Goal: Transaction & Acquisition: Purchase product/service

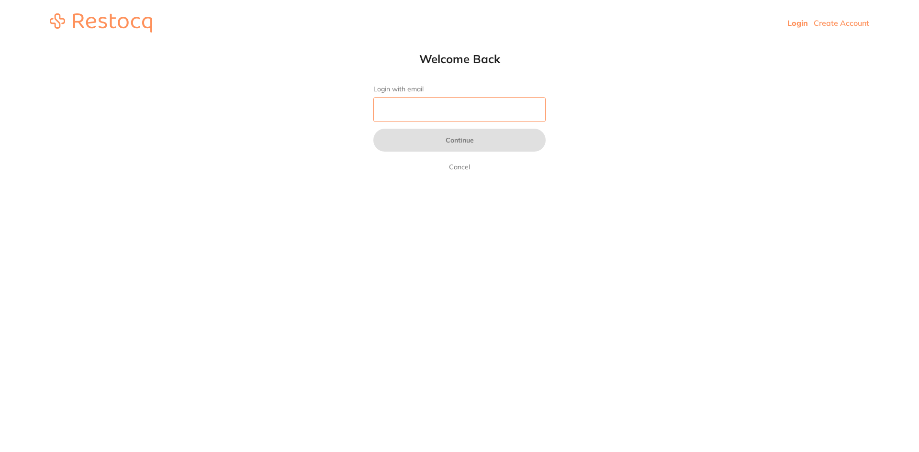
click at [420, 104] on input "Login with email" at bounding box center [459, 109] width 172 height 25
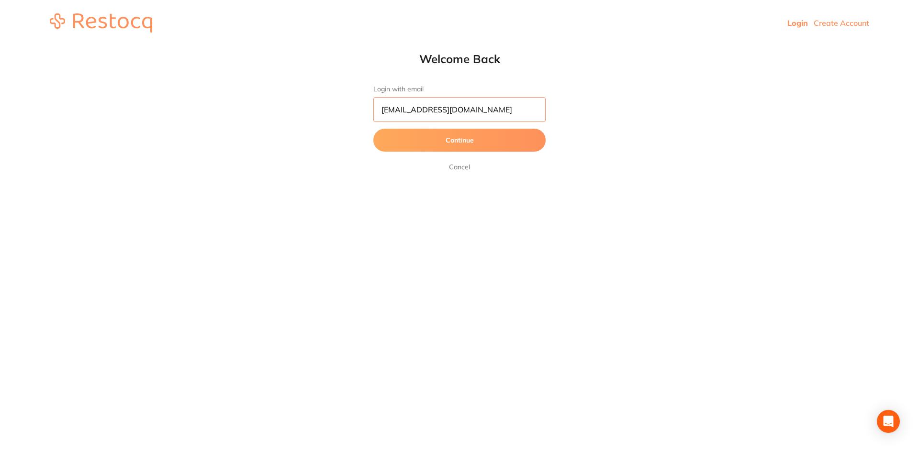
click at [373, 129] on button "Continue" at bounding box center [459, 140] width 172 height 23
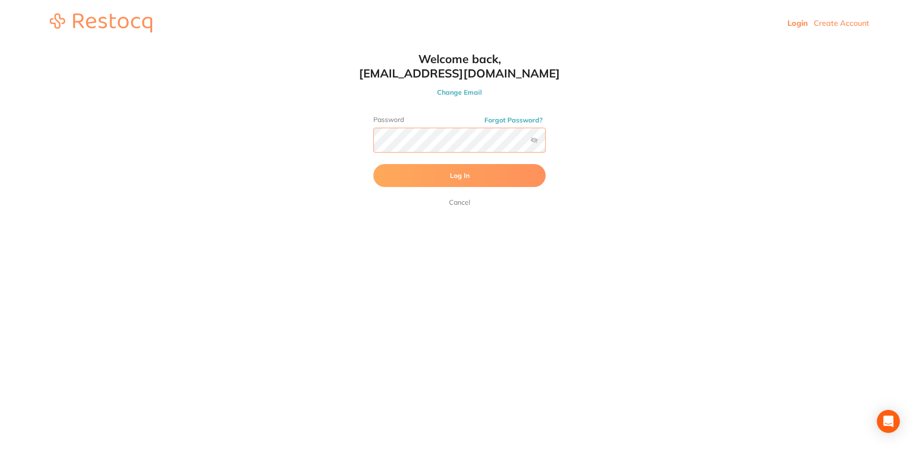
click at [373, 164] on button "Log In" at bounding box center [459, 175] width 172 height 23
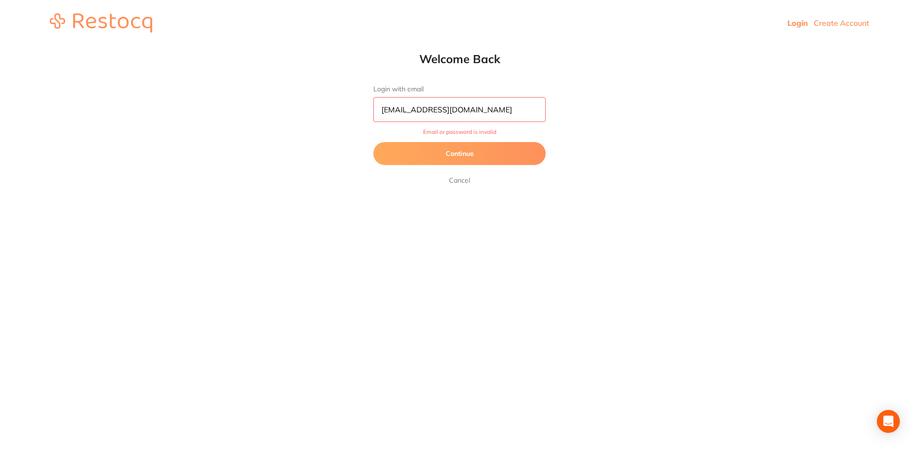
drag, startPoint x: 440, startPoint y: 106, endPoint x: 382, endPoint y: 105, distance: 58.4
click at [382, 105] on input "[EMAIL_ADDRESS][DOMAIN_NAME]" at bounding box center [459, 109] width 172 height 25
click at [373, 142] on button "Continue" at bounding box center [459, 153] width 172 height 23
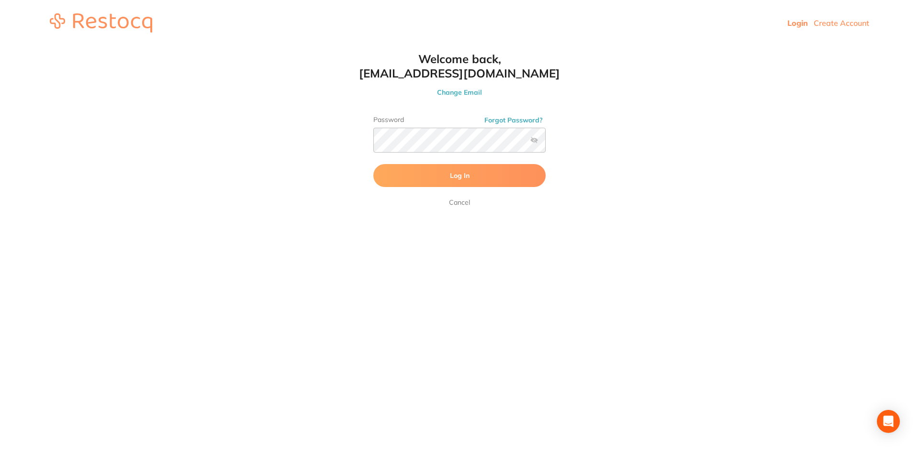
click at [531, 140] on label at bounding box center [534, 140] width 8 height 8
click at [546, 143] on input "checkbox" at bounding box center [546, 143] width 0 height 0
click at [450, 180] on span "Log In" at bounding box center [460, 175] width 20 height 9
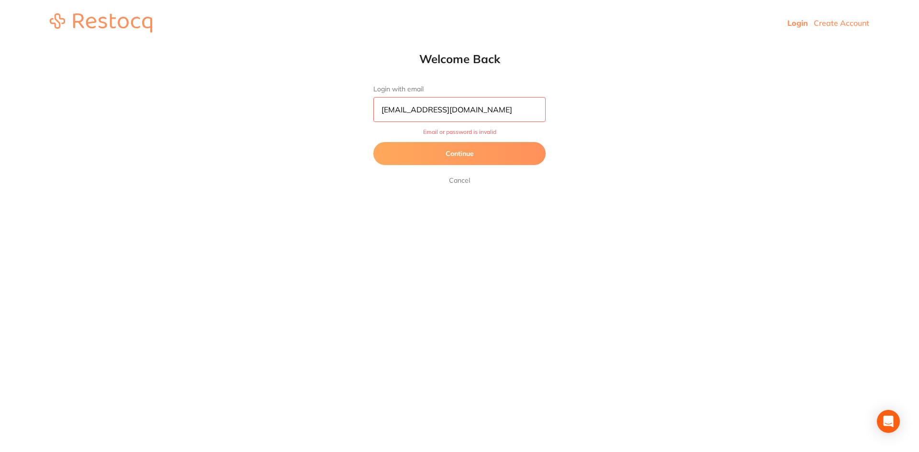
drag, startPoint x: 440, startPoint y: 109, endPoint x: 381, endPoint y: 105, distance: 59.5
click at [381, 105] on input "[EMAIL_ADDRESS][DOMAIN_NAME]" at bounding box center [459, 109] width 172 height 25
click at [504, 146] on button "Continue" at bounding box center [459, 153] width 172 height 23
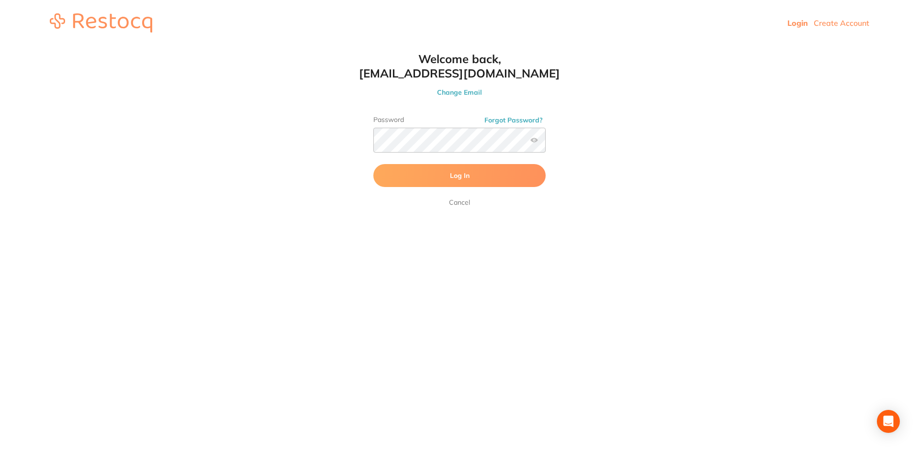
click at [432, 174] on button "Log In" at bounding box center [459, 175] width 172 height 23
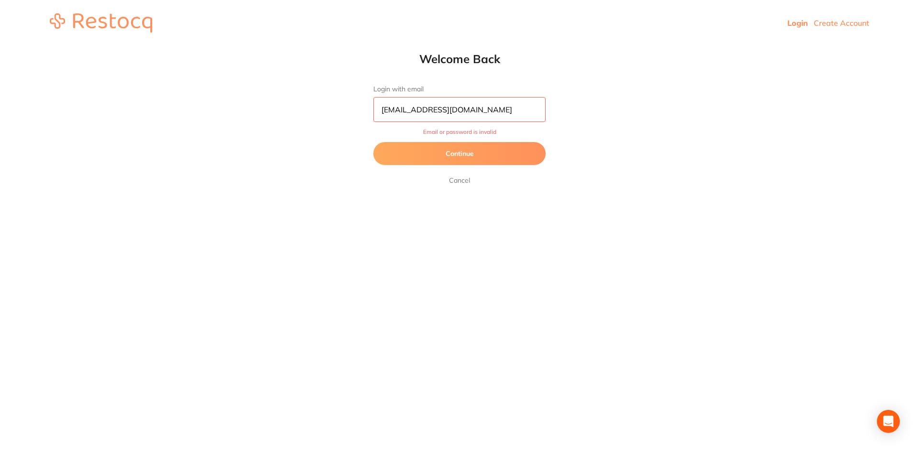
click at [518, 112] on input "[EMAIL_ADDRESS][DOMAIN_NAME]" at bounding box center [459, 109] width 172 height 25
type input "[EMAIL_ADDRESS][DOMAIN_NAME]"
click at [373, 142] on button "Continue" at bounding box center [459, 153] width 172 height 23
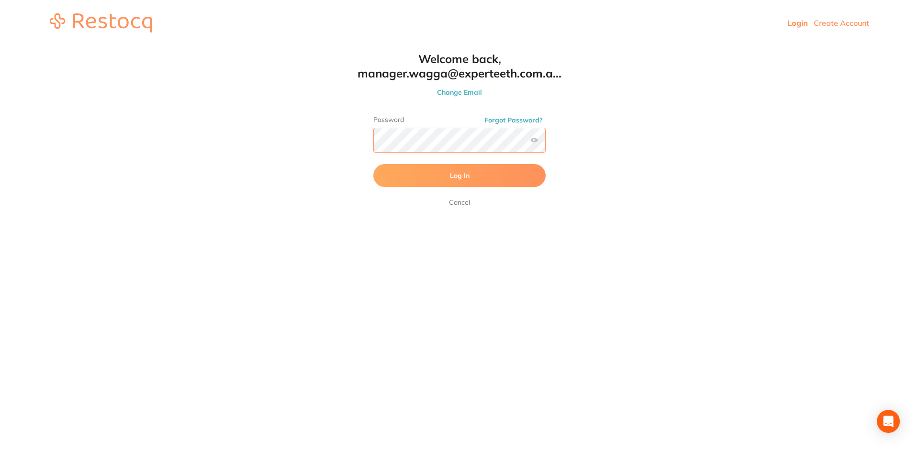
click at [373, 164] on button "Log In" at bounding box center [459, 175] width 172 height 23
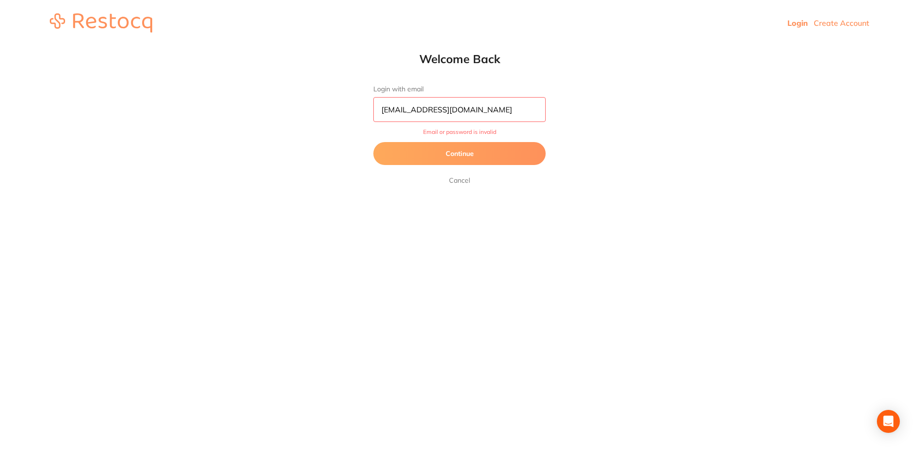
click at [473, 156] on button "Continue" at bounding box center [459, 153] width 172 height 23
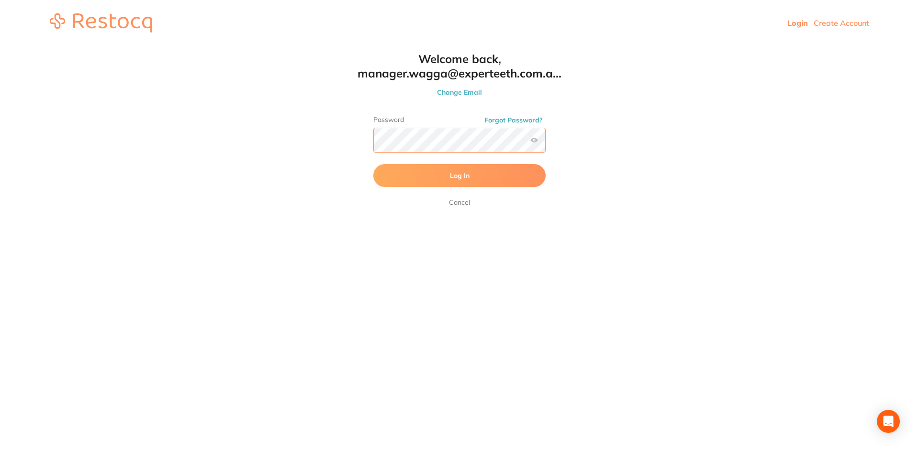
click at [373, 164] on button "Log In" at bounding box center [459, 175] width 172 height 23
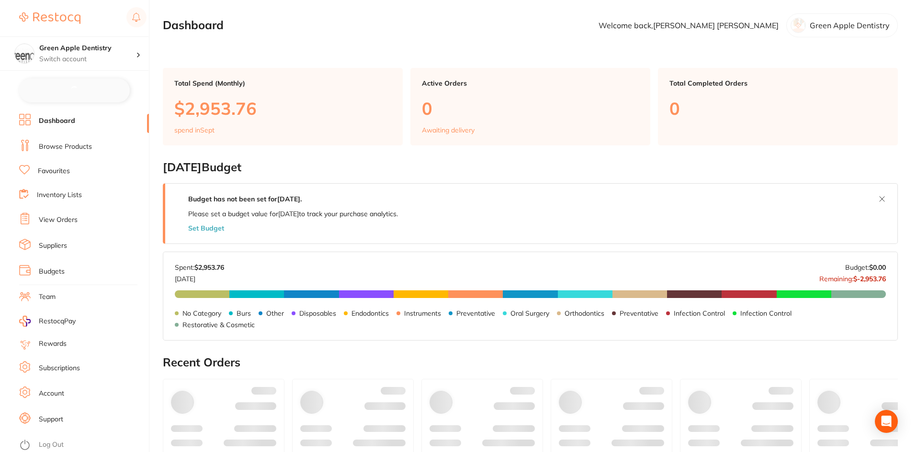
checkbox input "false"
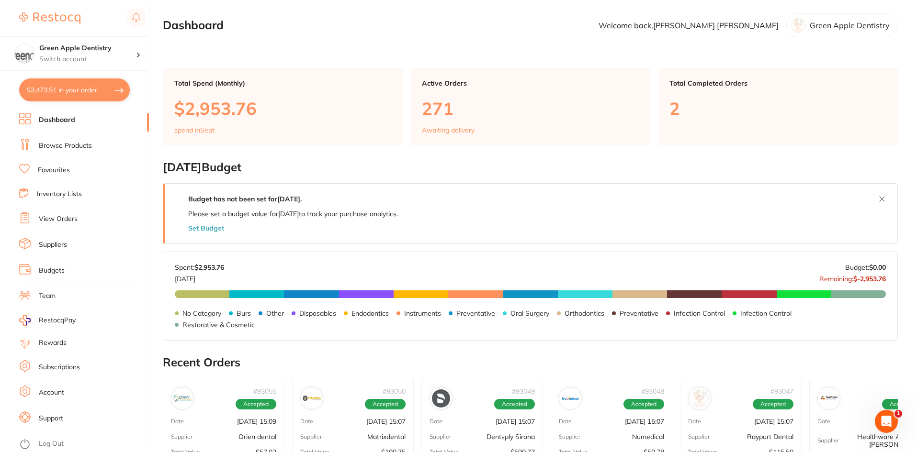
drag, startPoint x: 73, startPoint y: 146, endPoint x: 96, endPoint y: 135, distance: 25.3
click at [72, 146] on link "Browse Products" at bounding box center [65, 146] width 53 height 10
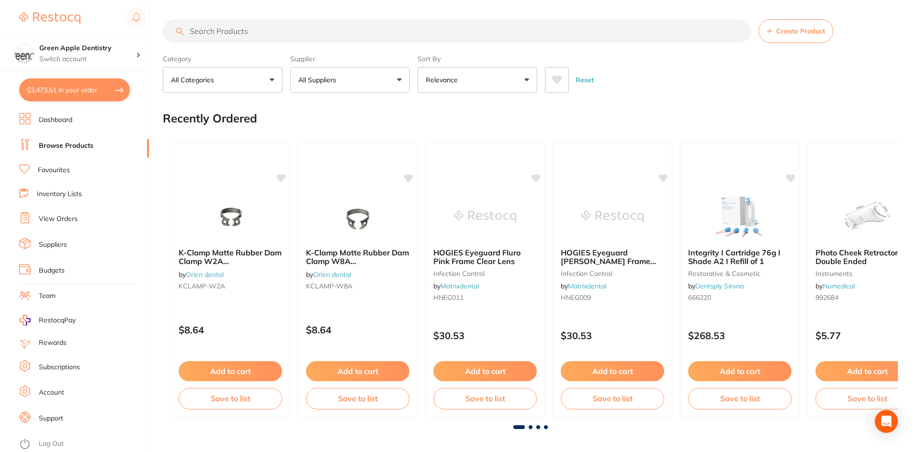
click at [261, 35] on input "search" at bounding box center [457, 31] width 588 height 24
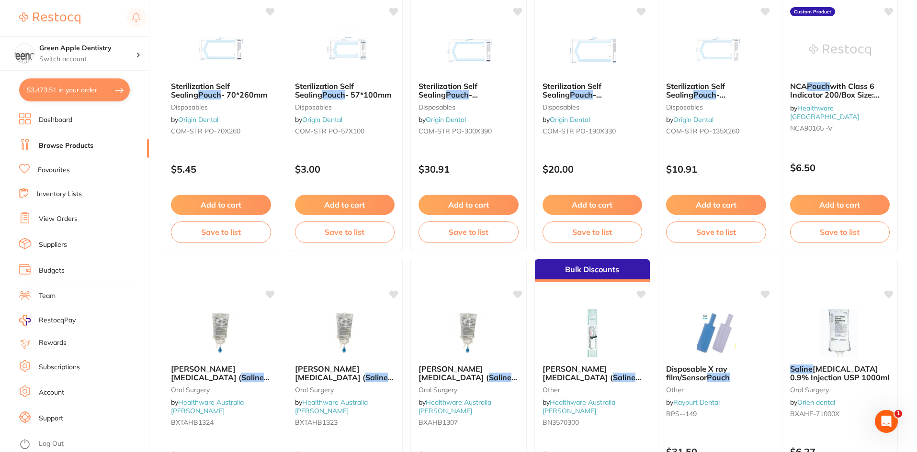
scroll to position [1675, 0]
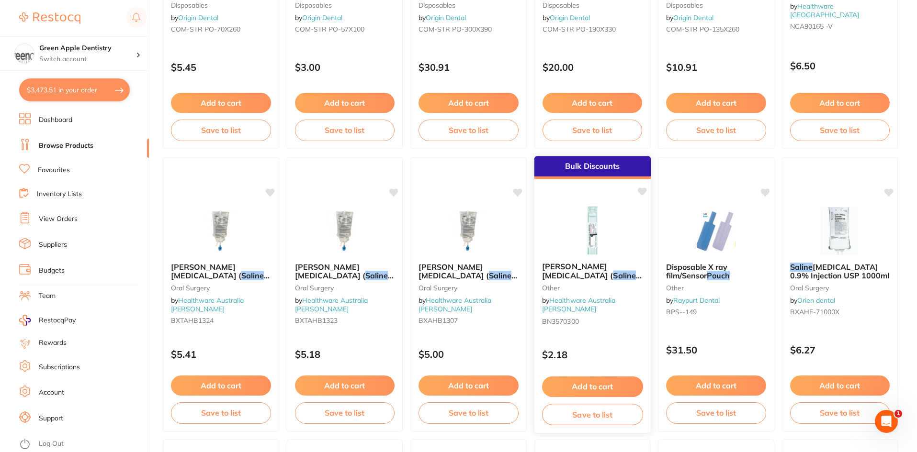
click at [585, 235] on img at bounding box center [591, 230] width 63 height 48
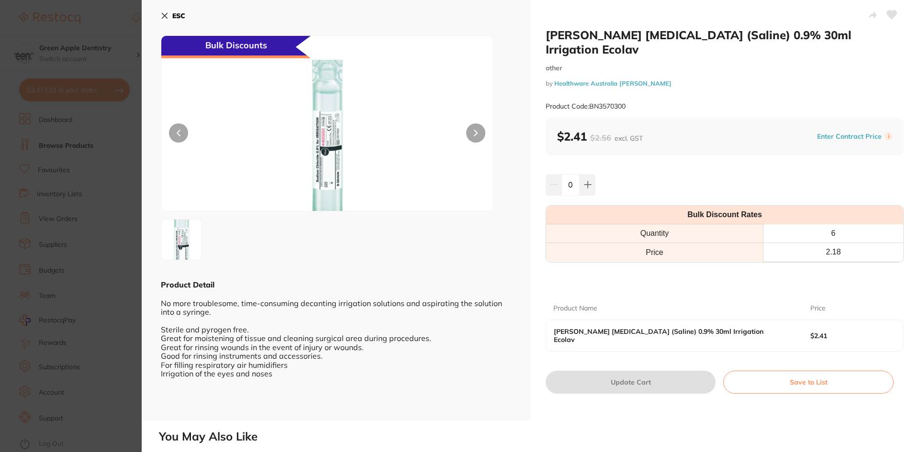
click at [177, 11] on button "ESC" at bounding box center [173, 16] width 24 height 16
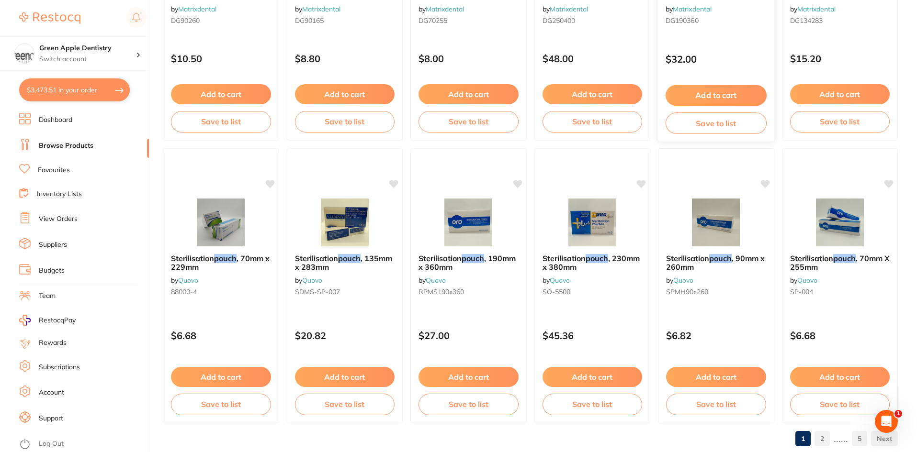
scroll to position [2271, 0]
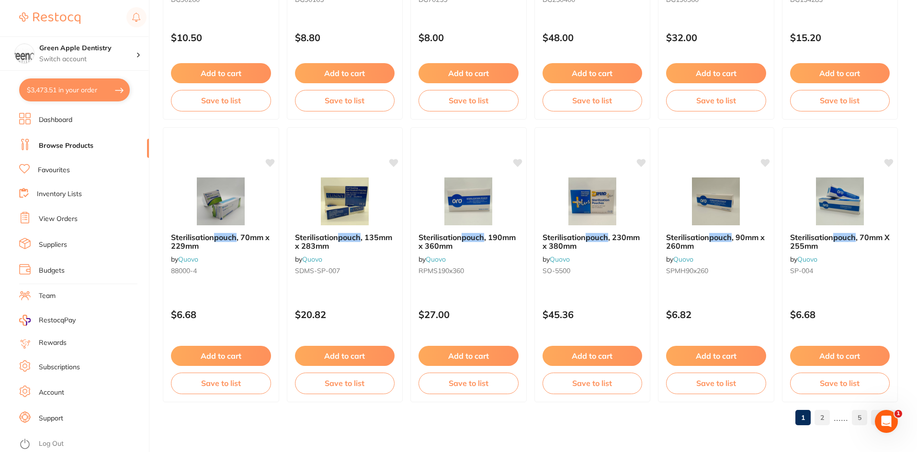
click at [825, 417] on link "2" at bounding box center [821, 417] width 15 height 19
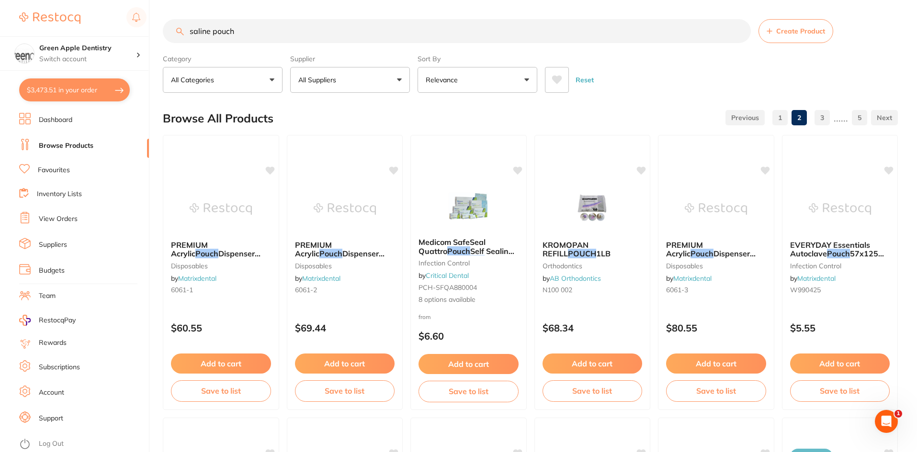
scroll to position [0, 0]
click at [516, 26] on input "saline pouch" at bounding box center [457, 31] width 588 height 24
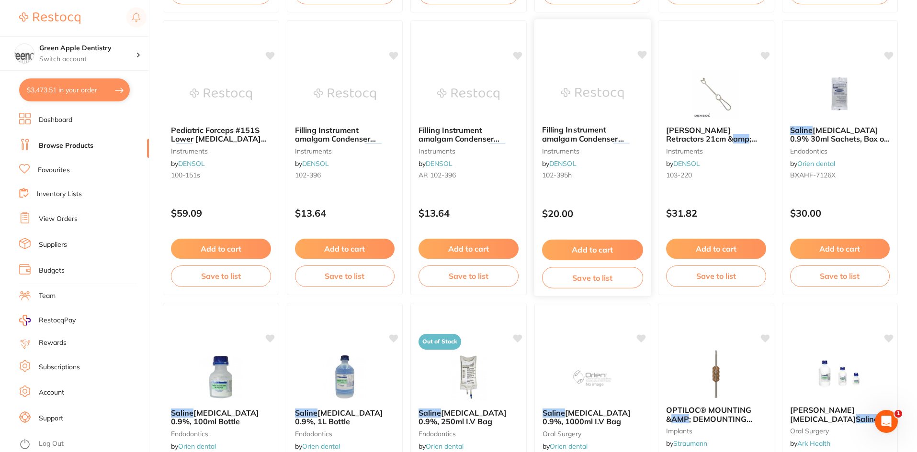
scroll to position [1532, 0]
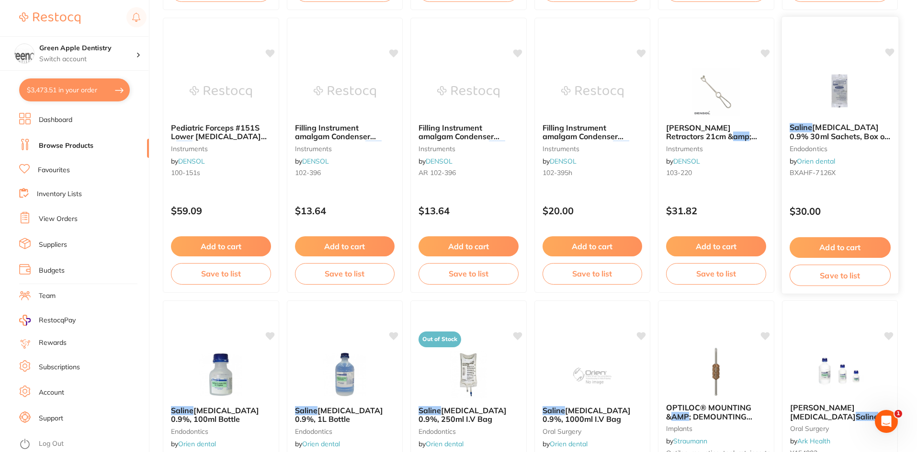
type input "saline amp"
click at [827, 76] on img at bounding box center [839, 91] width 63 height 48
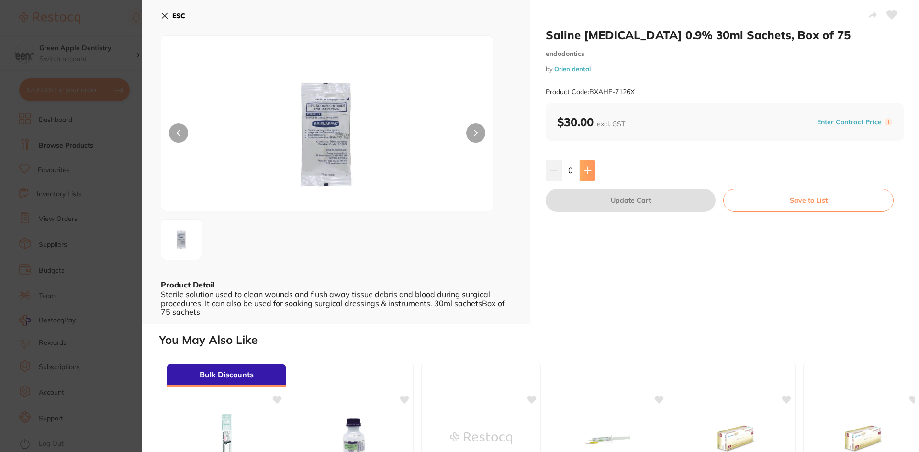
click at [586, 169] on icon at bounding box center [587, 171] width 6 height 6
type input "1"
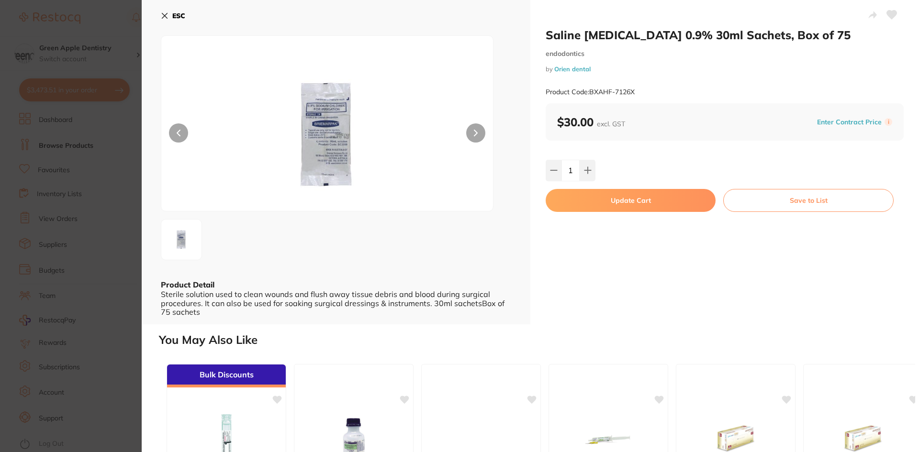
click at [639, 197] on button "Update Cart" at bounding box center [631, 200] width 170 height 23
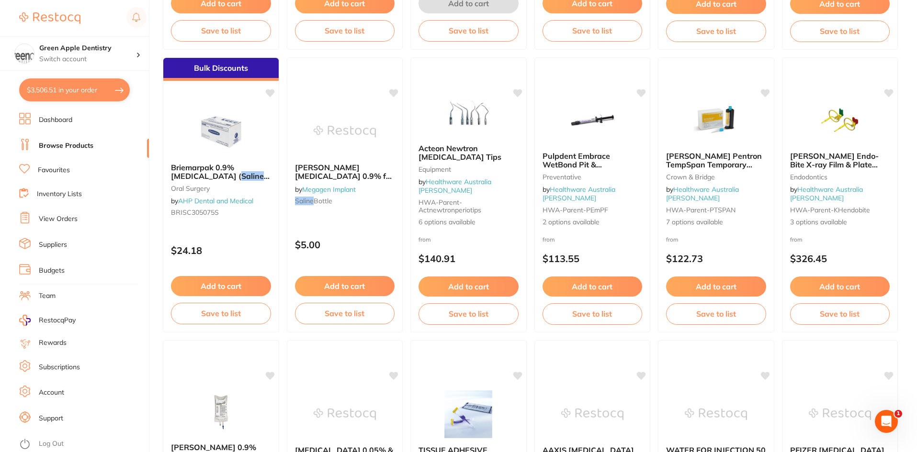
scroll to position [2058, 0]
click at [223, 140] on img at bounding box center [221, 130] width 63 height 48
